Goal: Information Seeking & Learning: Check status

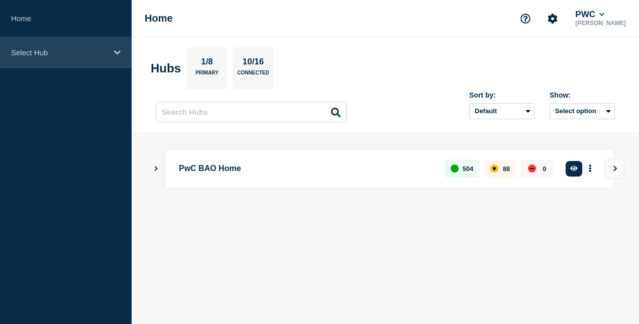
click at [105, 56] on p "Select Hub" at bounding box center [59, 52] width 96 height 9
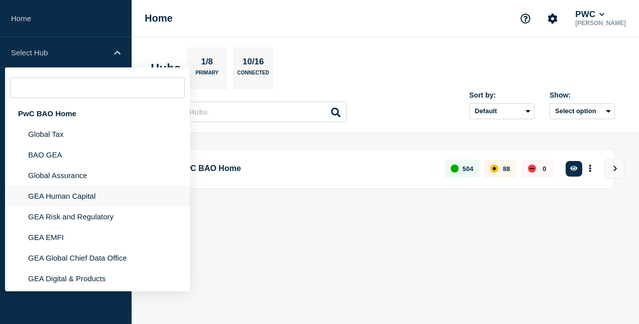
click at [107, 194] on li "GEA Human Capital" at bounding box center [97, 195] width 185 height 21
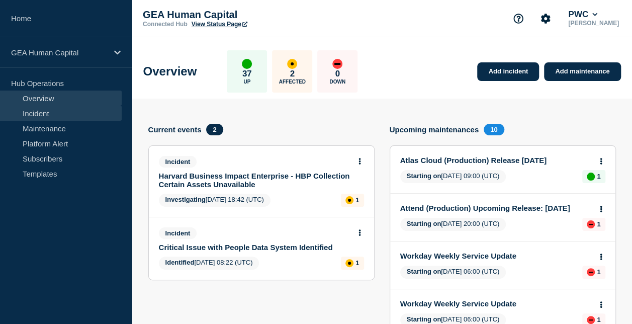
click at [73, 111] on link "Incident" at bounding box center [61, 113] width 122 height 15
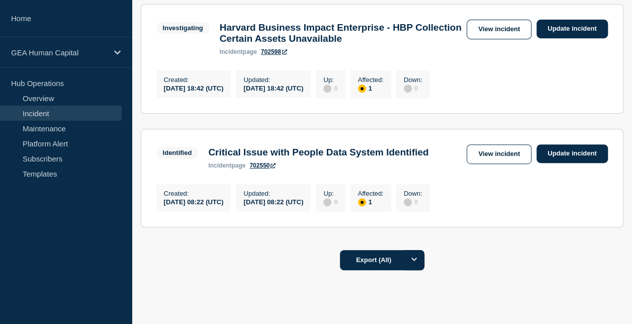
scroll to position [205, 0]
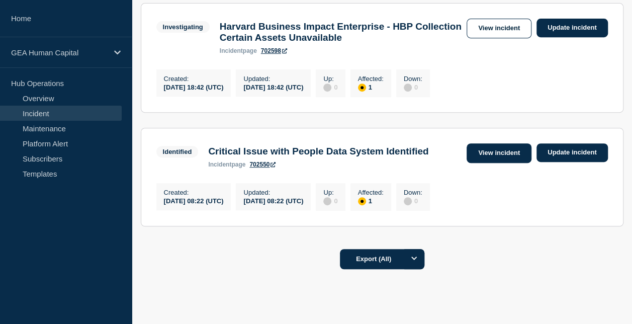
click at [496, 154] on link "View incident" at bounding box center [498, 153] width 65 height 20
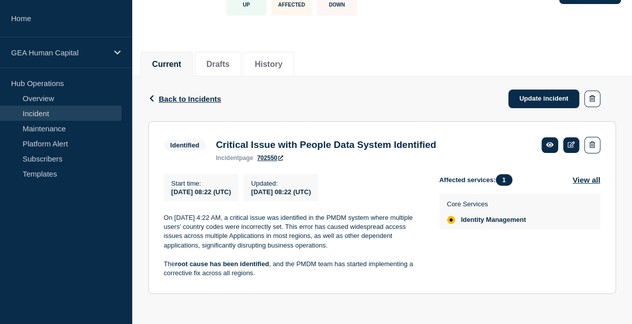
scroll to position [82, 0]
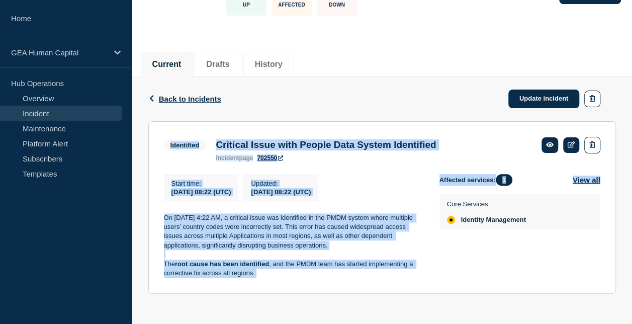
drag, startPoint x: 631, startPoint y: 176, endPoint x: 615, endPoint y: 78, distance: 99.2
click at [615, 78] on div "Back Back to Incidents Update incident Identified Critical Issue with People Da…" at bounding box center [382, 192] width 500 height 232
